Goal: Find specific page/section: Find specific page/section

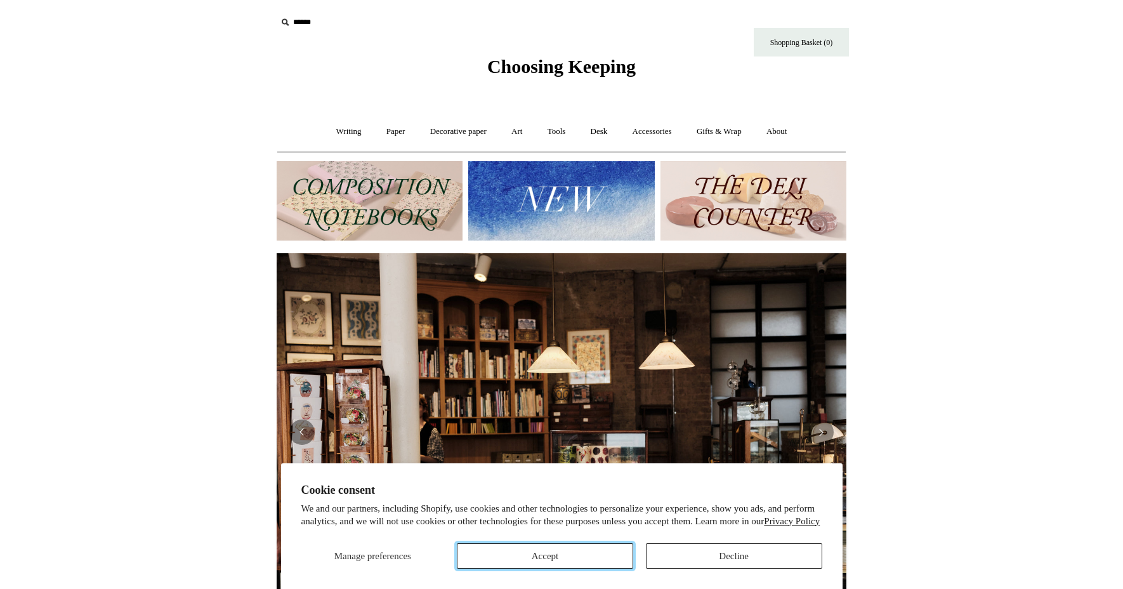
click at [581, 561] on button "Accept" at bounding box center [545, 555] width 176 height 25
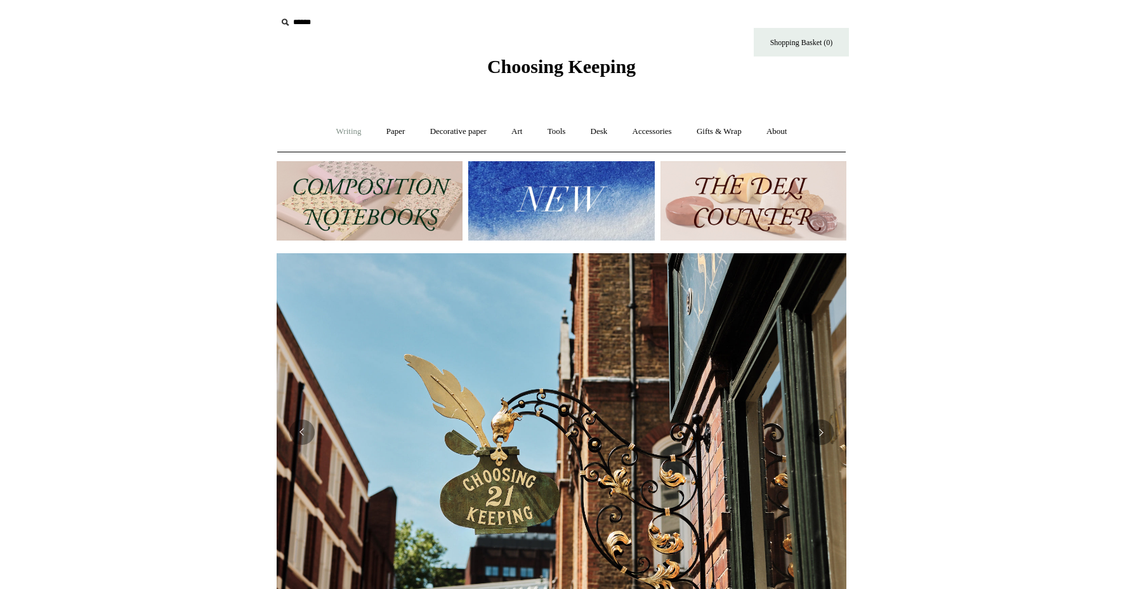
scroll to position [0, 570]
click at [309, 24] on input "text" at bounding box center [355, 22] width 156 height 23
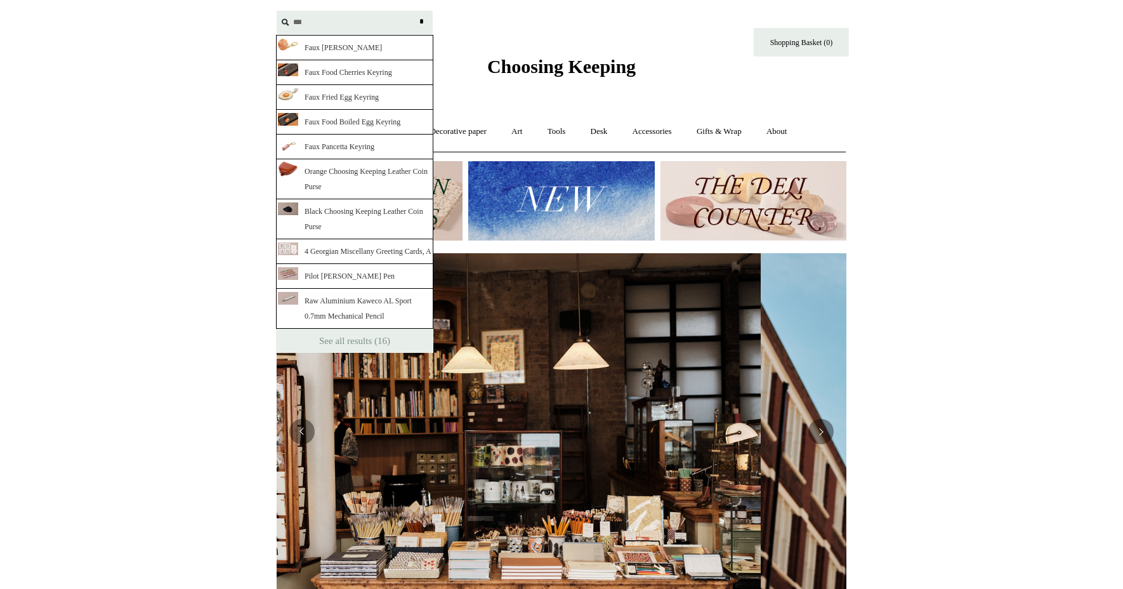
scroll to position [0, 0]
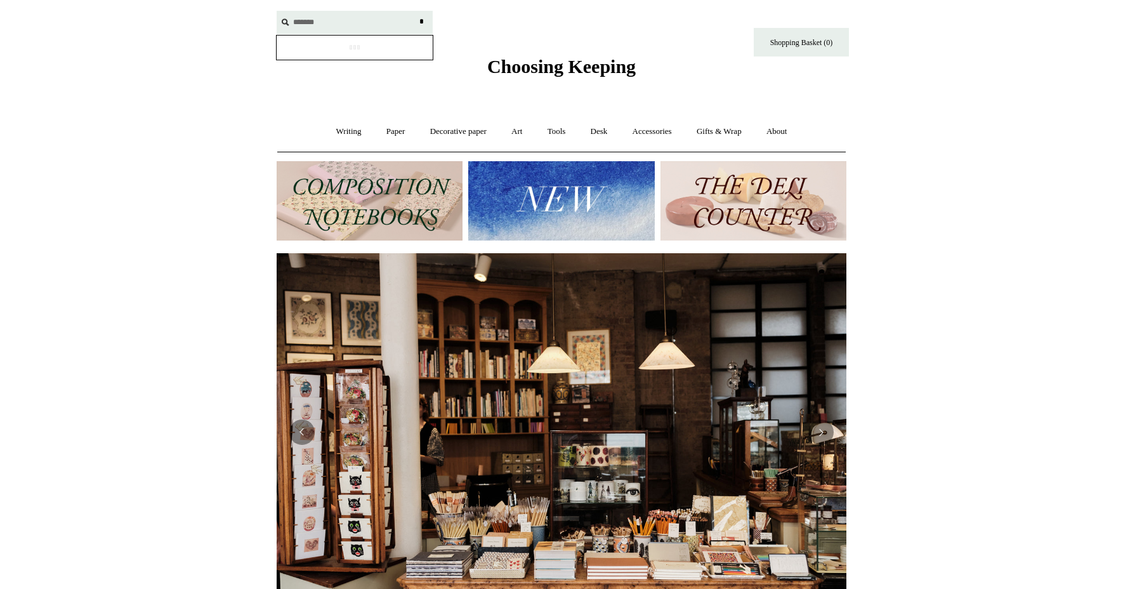
type input "*******"
click at [415, 11] on input "*" at bounding box center [421, 22] width 13 height 22
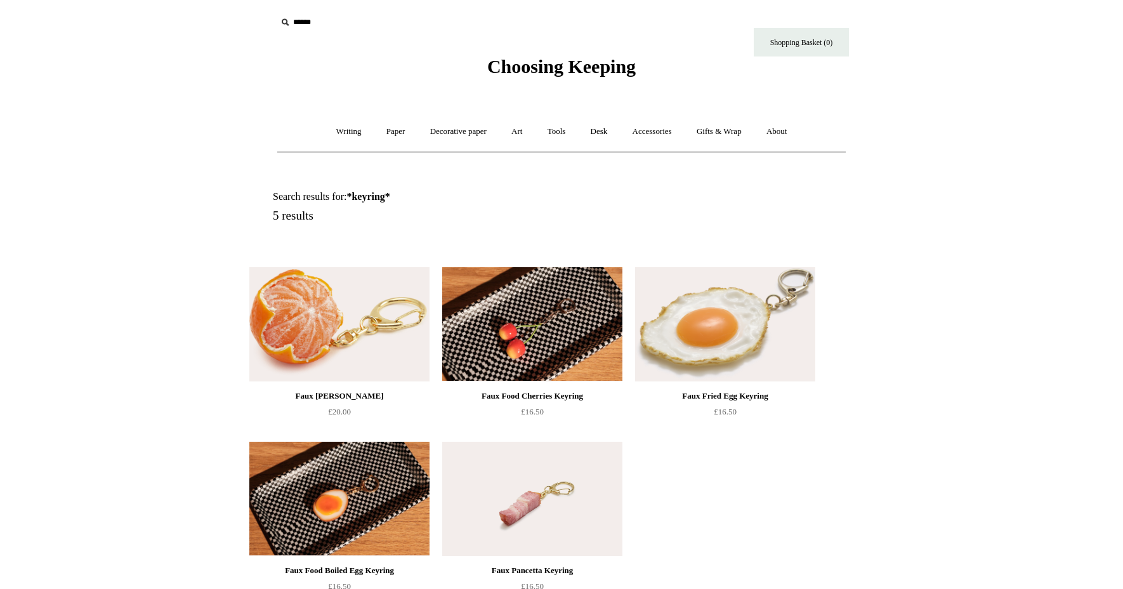
click at [368, 308] on img at bounding box center [339, 324] width 180 height 114
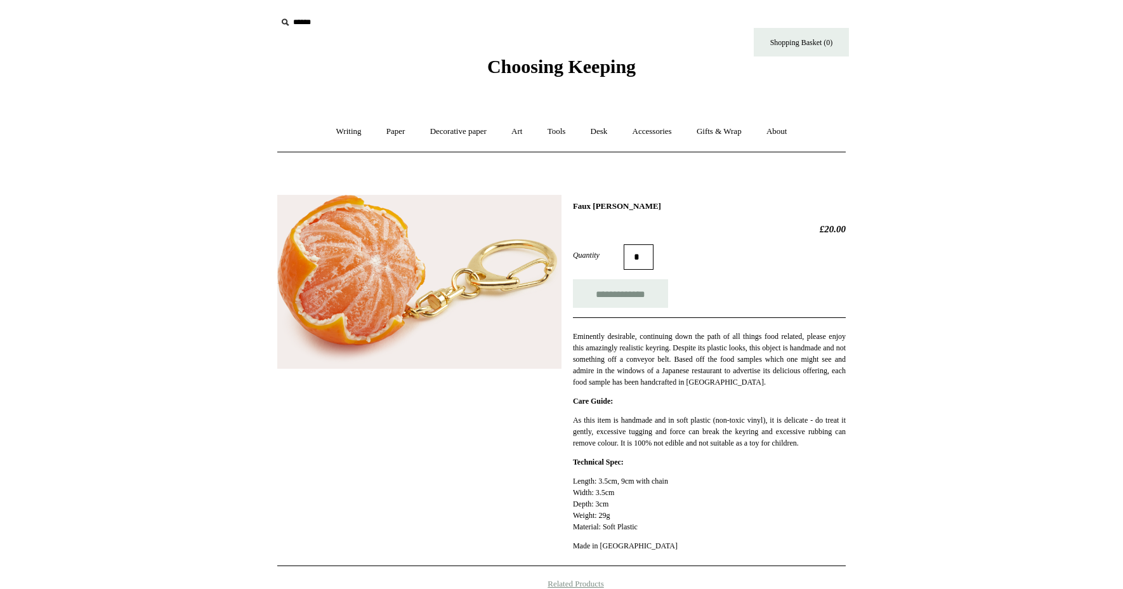
click at [394, 270] on img at bounding box center [419, 282] width 284 height 174
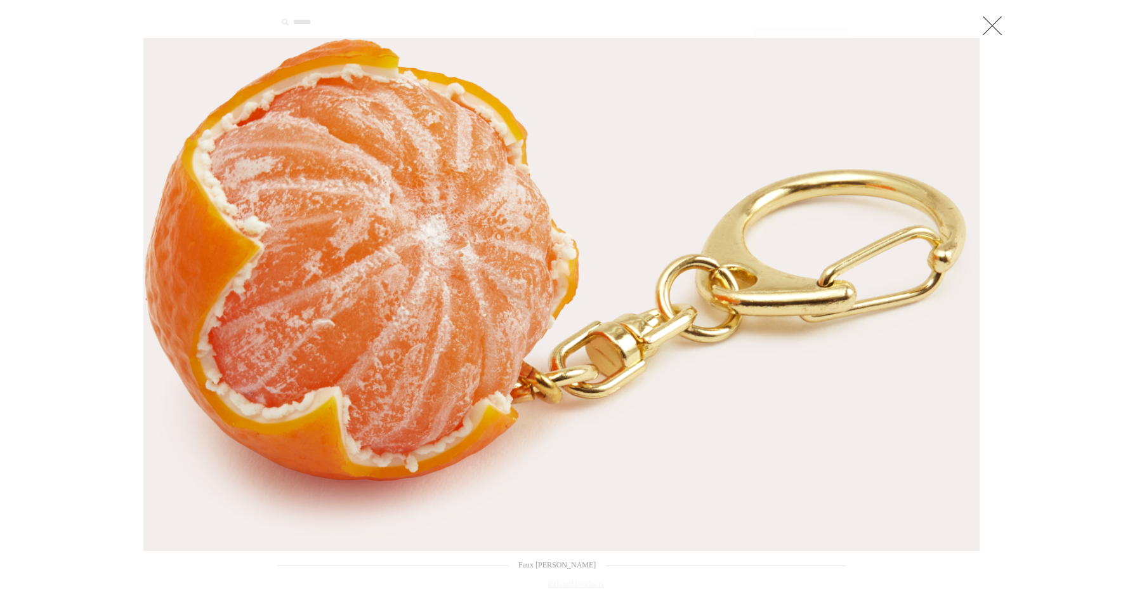
click at [993, 22] on link at bounding box center [991, 25] width 25 height 25
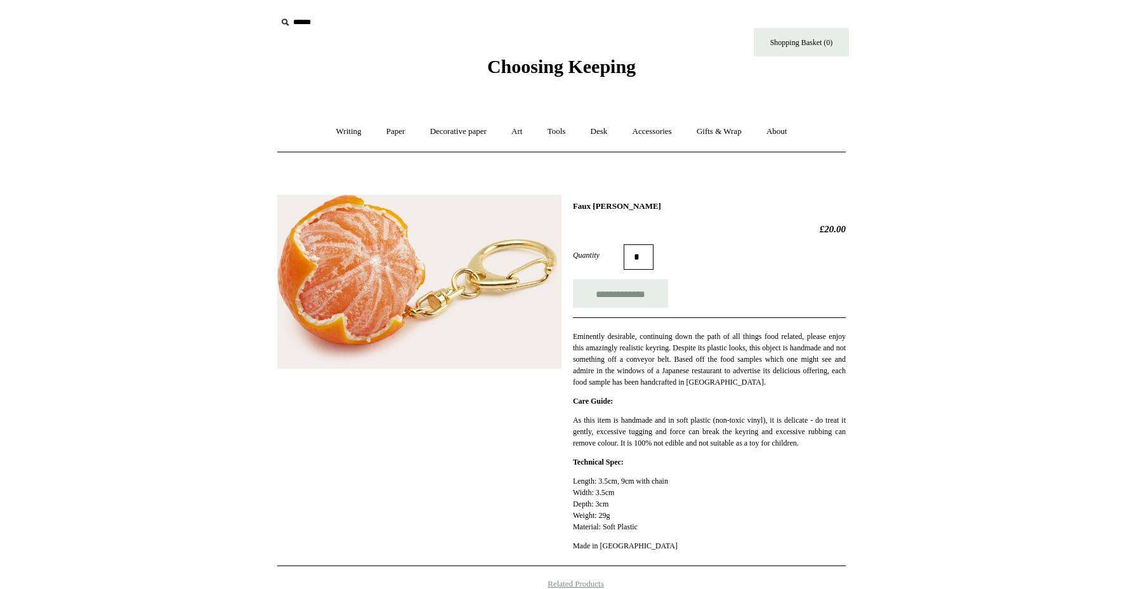
click at [569, 70] on span "Choosing Keeping" at bounding box center [561, 66] width 148 height 21
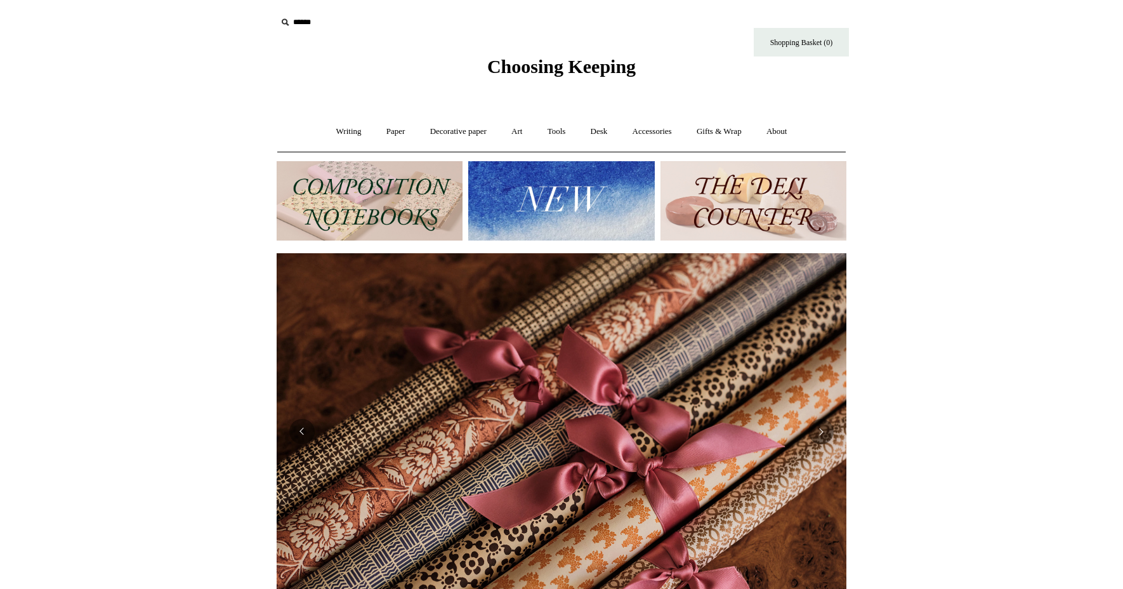
click at [566, 209] on img at bounding box center [561, 200] width 186 height 79
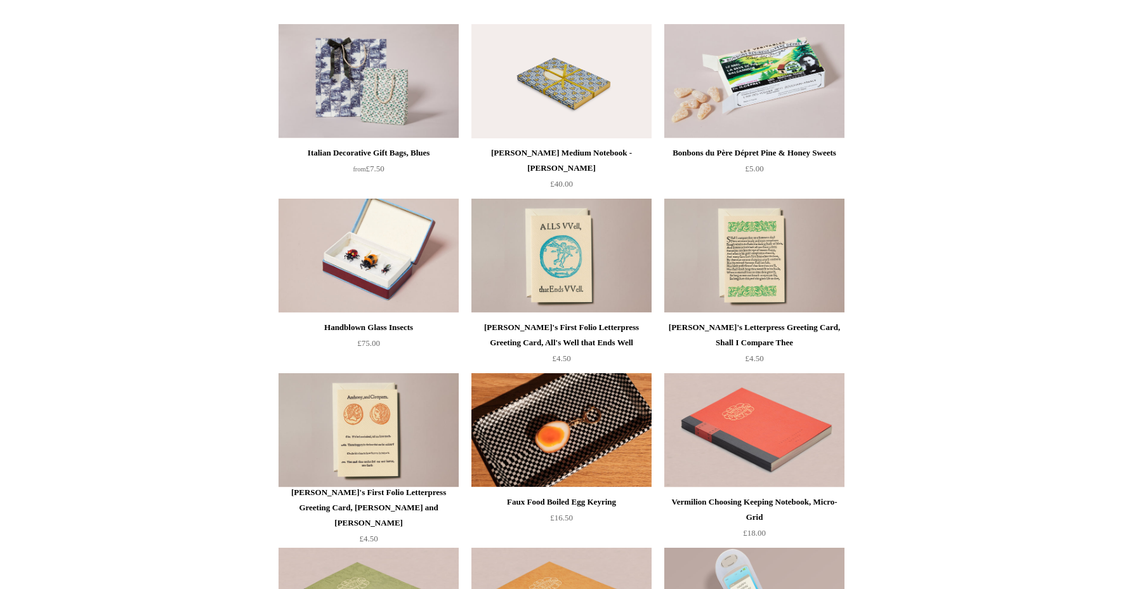
scroll to position [2476, 0]
